Goal: Information Seeking & Learning: Learn about a topic

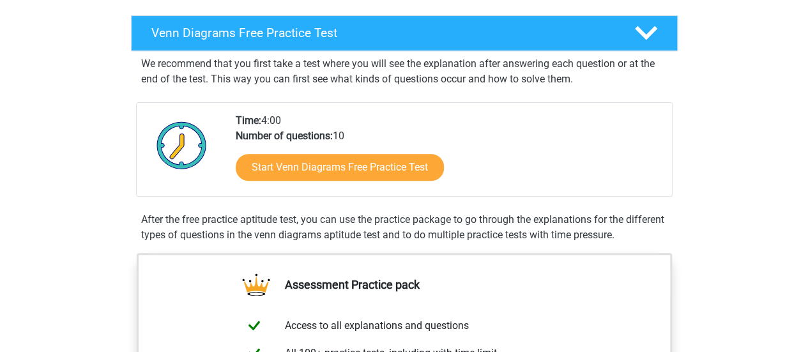
scroll to position [192, 0]
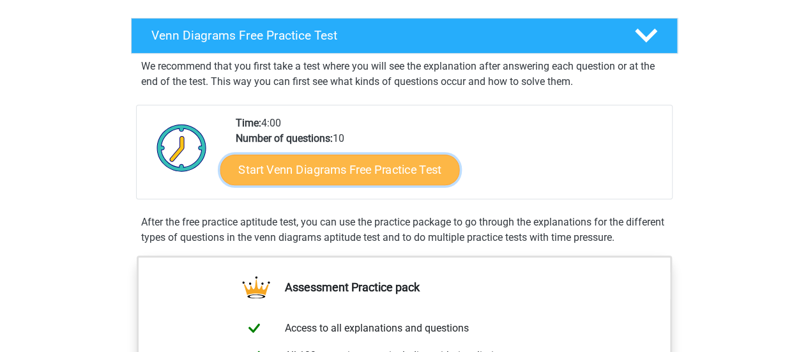
click at [381, 161] on link "Start Venn Diagrams Free Practice Test" at bounding box center [340, 170] width 240 height 31
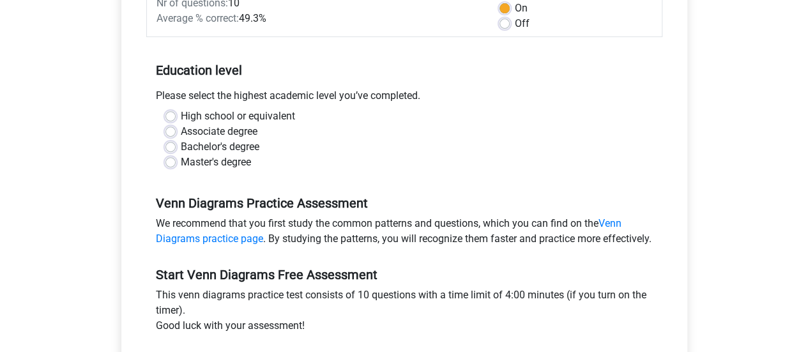
scroll to position [217, 0]
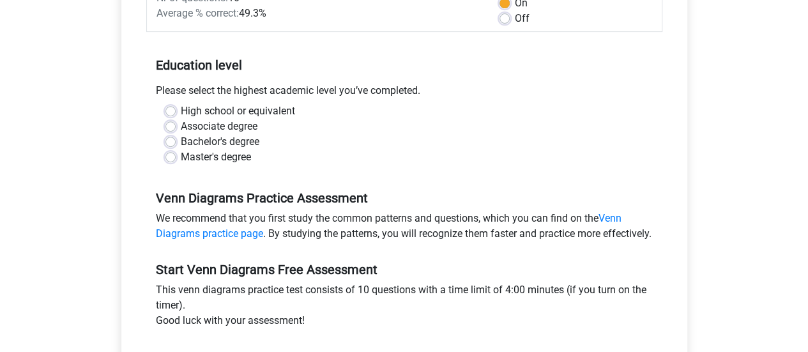
click at [181, 110] on label "High school or equivalent" at bounding box center [238, 110] width 114 height 15
click at [167, 110] on input "High school or equivalent" at bounding box center [170, 109] width 10 height 13
radio input "true"
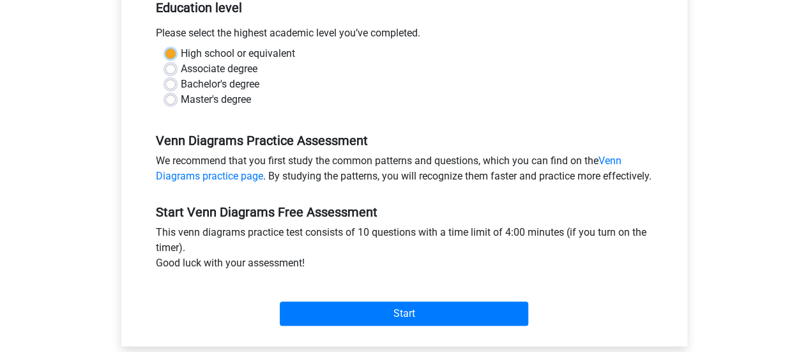
scroll to position [279, 0]
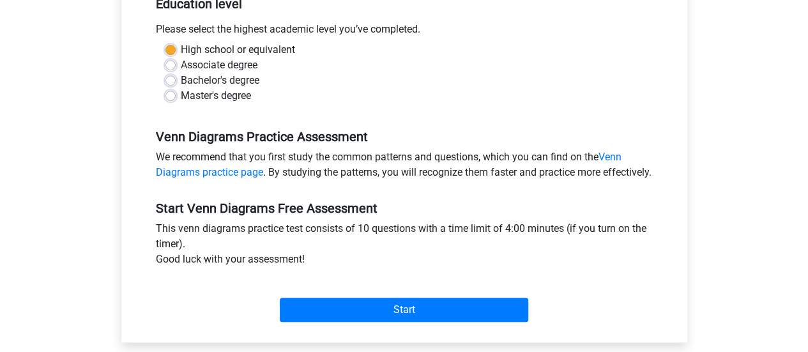
click at [181, 80] on label "Bachelor's degree" at bounding box center [220, 80] width 79 height 15
click at [170, 80] on input "Bachelor's degree" at bounding box center [170, 79] width 10 height 13
radio input "true"
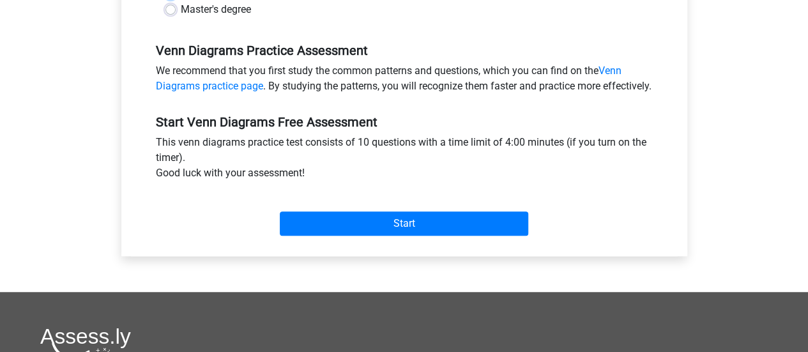
scroll to position [365, 0]
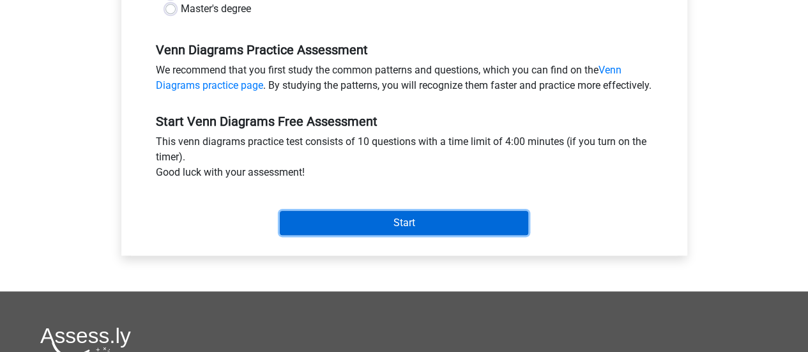
click at [394, 232] on input "Start" at bounding box center [404, 223] width 249 height 24
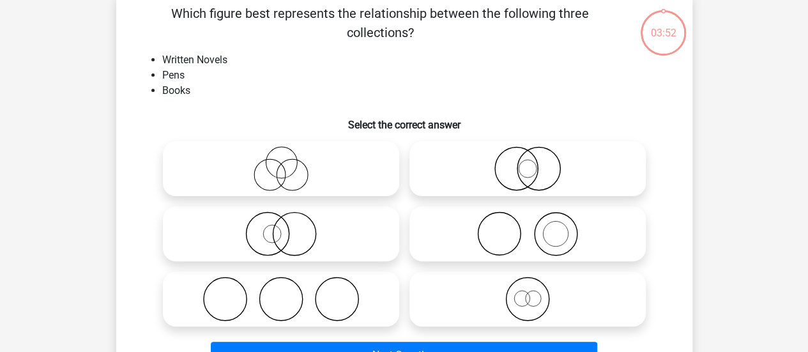
scroll to position [63, 0]
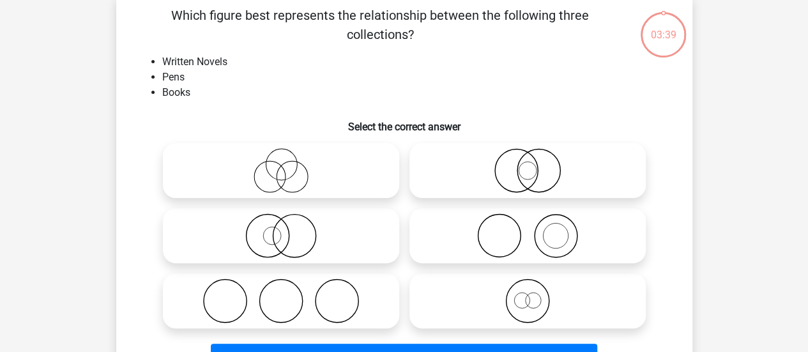
click at [509, 243] on icon at bounding box center [528, 235] width 226 height 45
click at [528, 229] on input "radio" at bounding box center [532, 225] width 8 height 8
radio input "true"
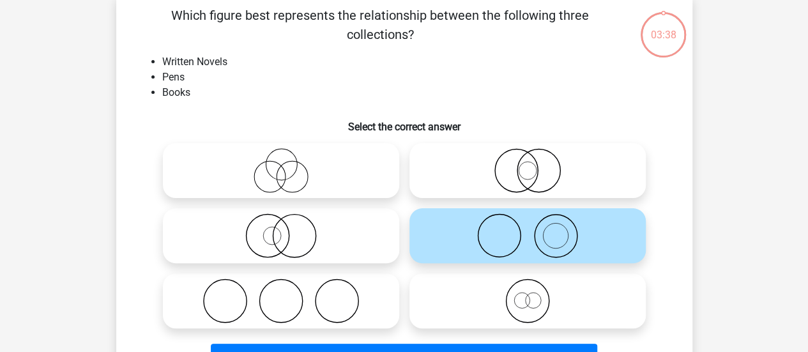
scroll to position [116, 0]
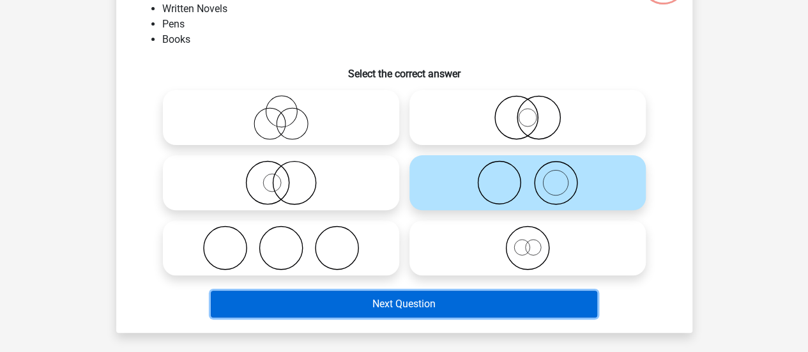
click at [417, 304] on button "Next Question" at bounding box center [404, 304] width 386 height 27
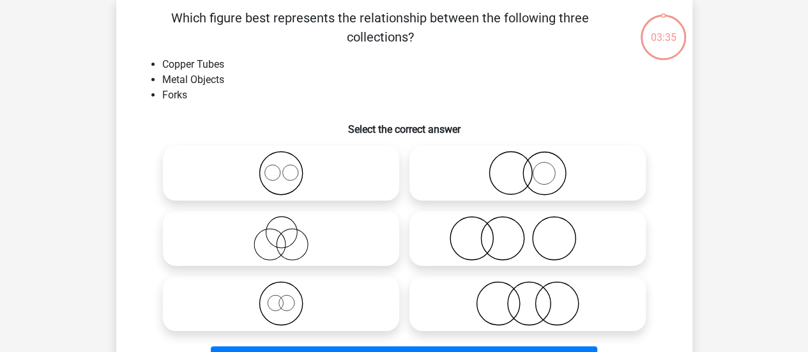
scroll to position [59, 0]
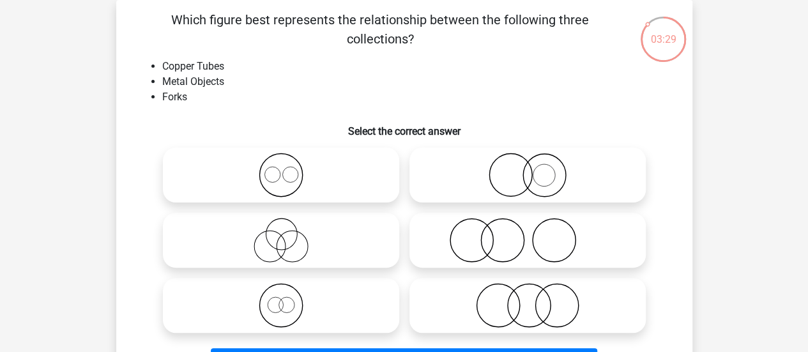
click at [272, 176] on icon at bounding box center [281, 175] width 226 height 45
click at [281, 169] on input "radio" at bounding box center [285, 164] width 8 height 8
radio input "true"
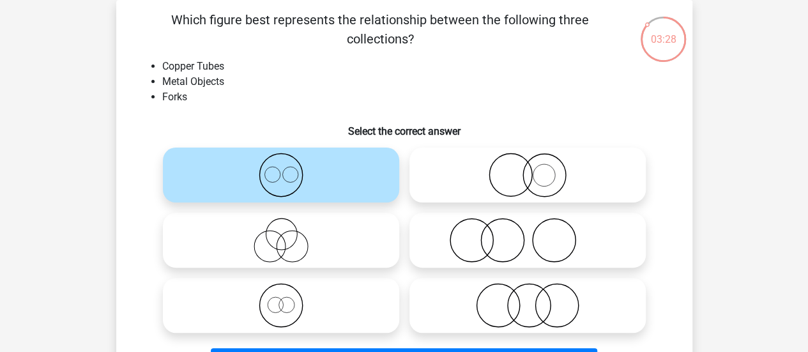
scroll to position [171, 0]
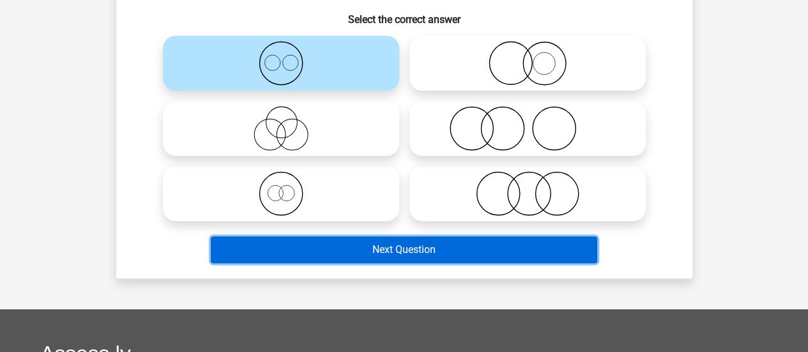
click at [399, 247] on button "Next Question" at bounding box center [404, 249] width 386 height 27
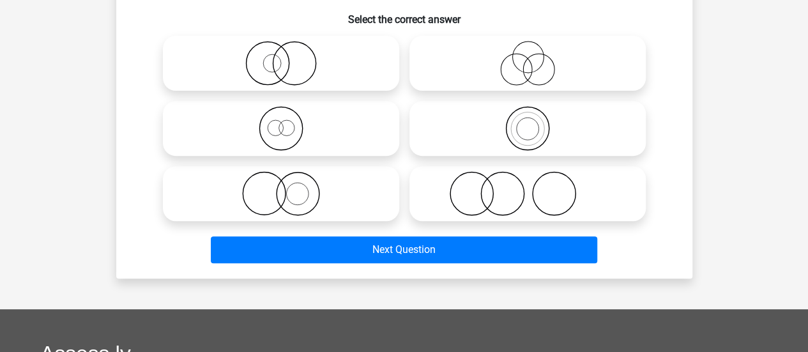
scroll to position [166, 0]
